Goal: Task Accomplishment & Management: Complete application form

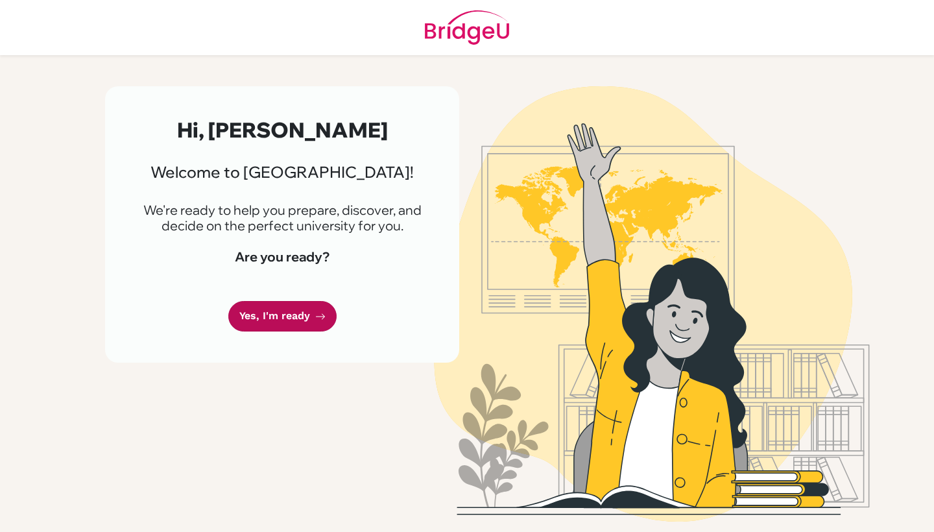
click at [300, 323] on link "Yes, I'm ready" at bounding box center [282, 316] width 108 height 30
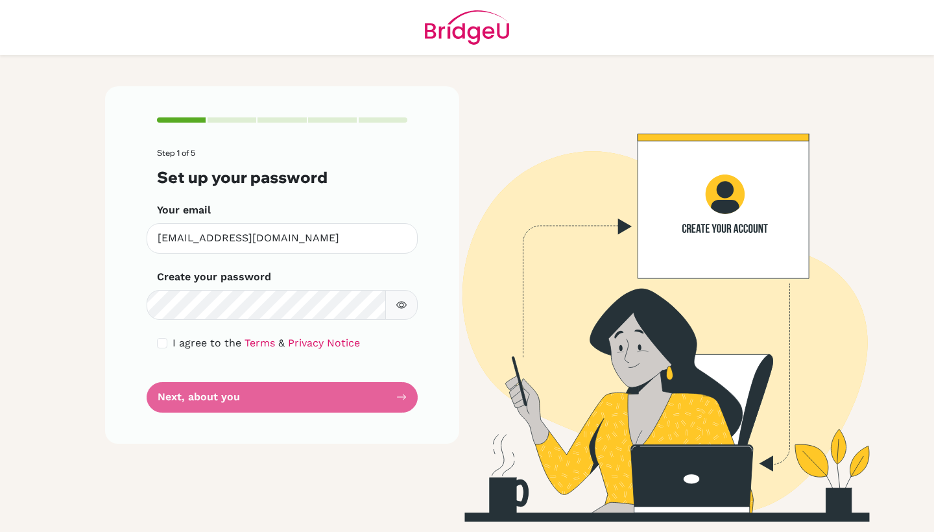
click at [272, 288] on div "Create your password Make sure it's at least 6 characters" at bounding box center [282, 294] width 250 height 51
click at [165, 346] on input "checkbox" at bounding box center [162, 343] width 10 height 10
checkbox input "true"
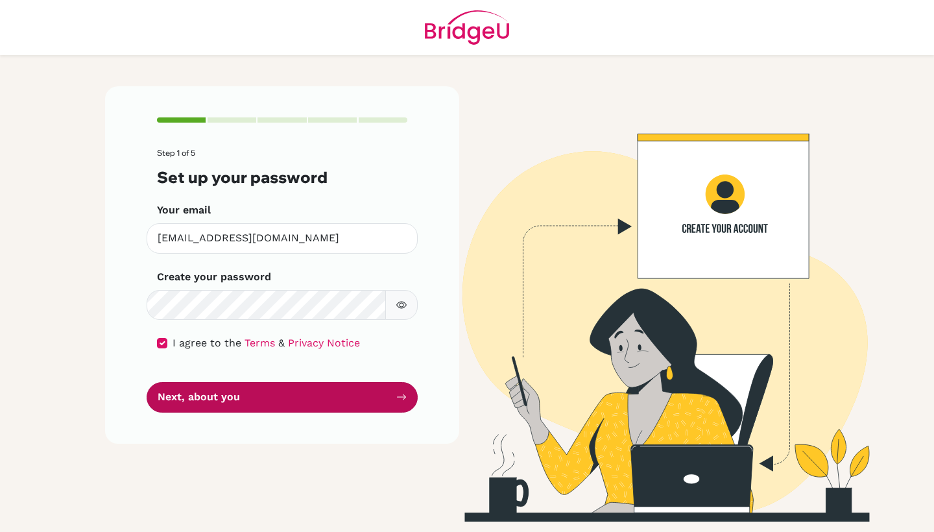
click at [208, 396] on button "Next, about you" at bounding box center [282, 397] width 271 height 30
